Goal: Navigation & Orientation: Go to known website

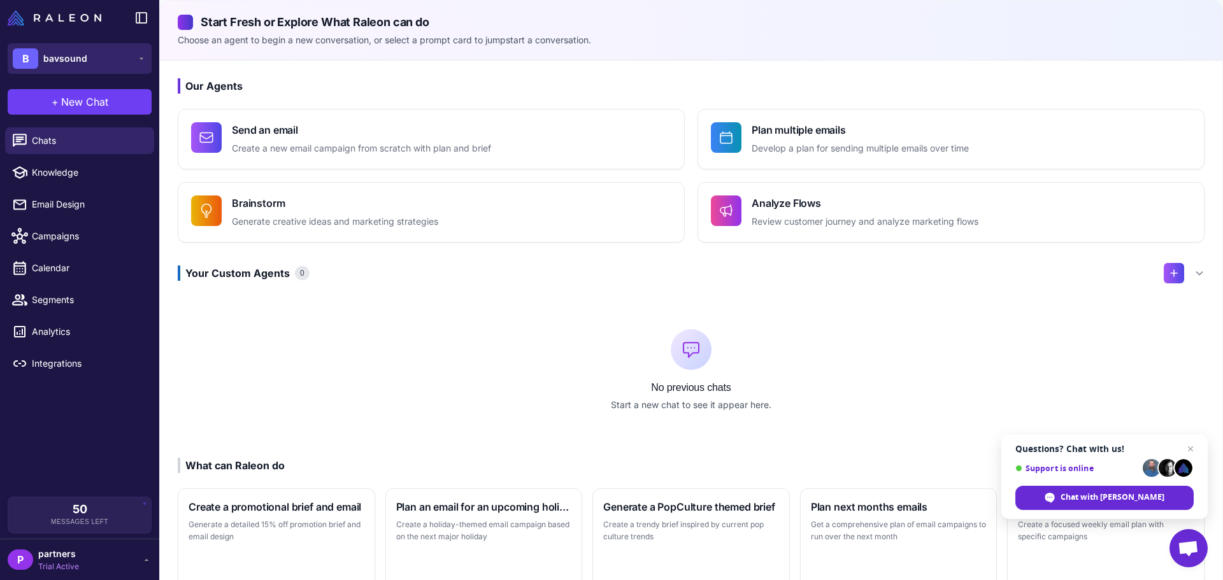
click at [138, 53] on button "B bavsound" at bounding box center [80, 58] width 144 height 31
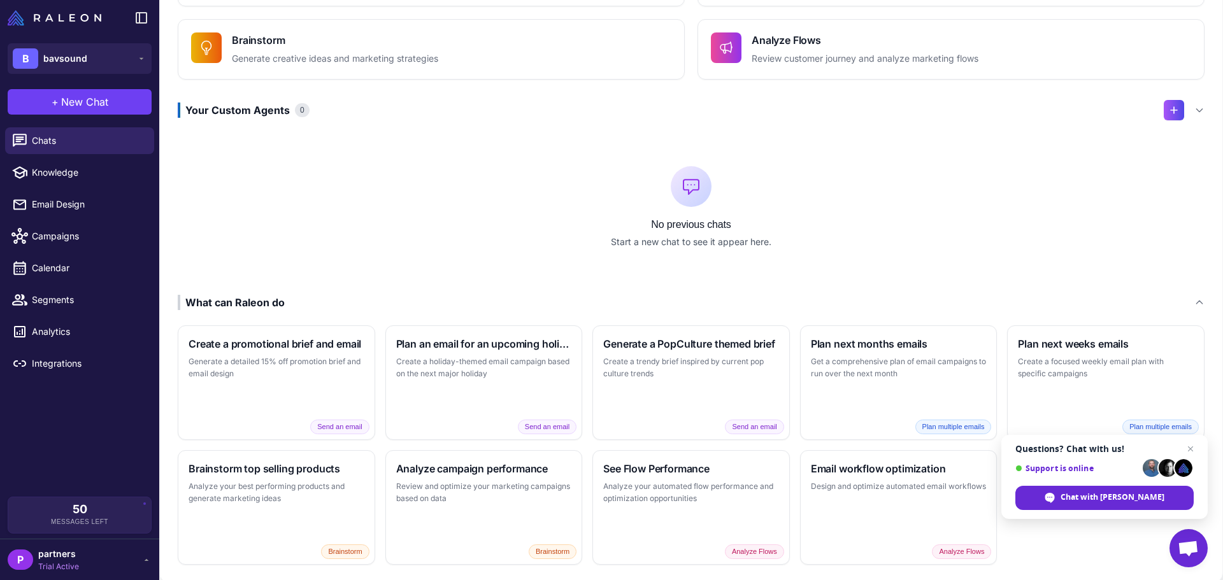
scroll to position [182, 0]
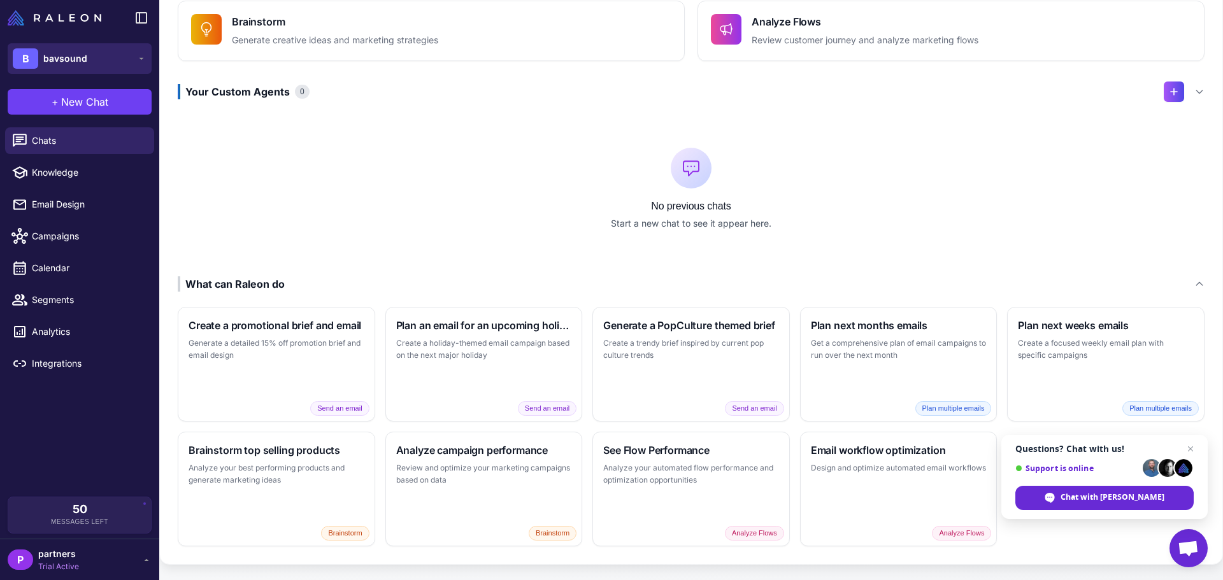
click at [132, 59] on button "B bavsound" at bounding box center [80, 58] width 144 height 31
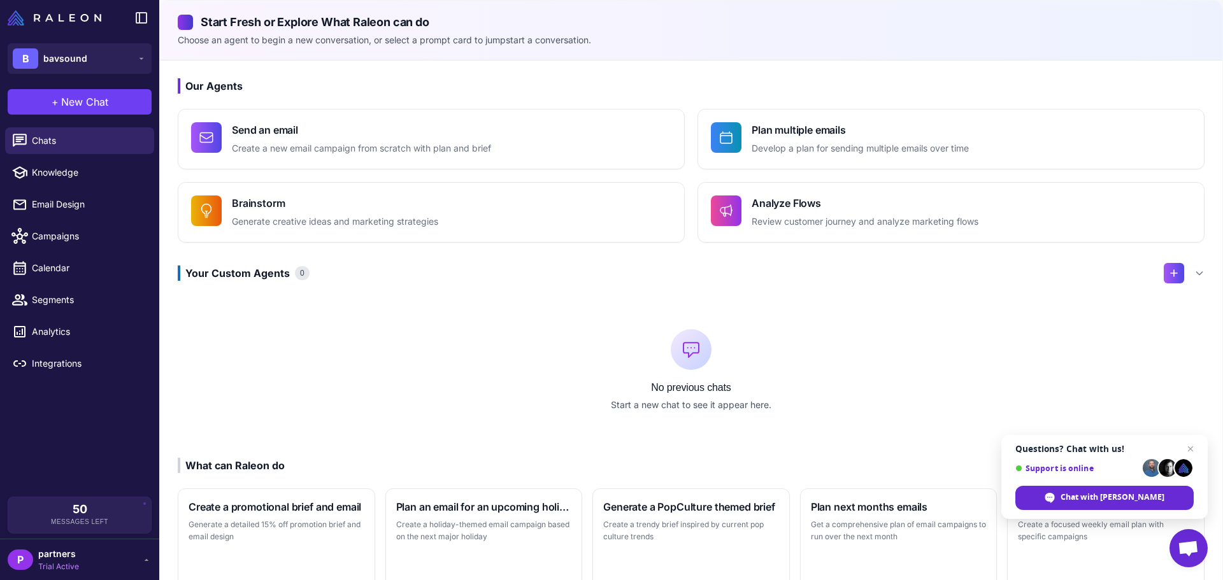
scroll to position [64, 0]
